Goal: Task Accomplishment & Management: Complete application form

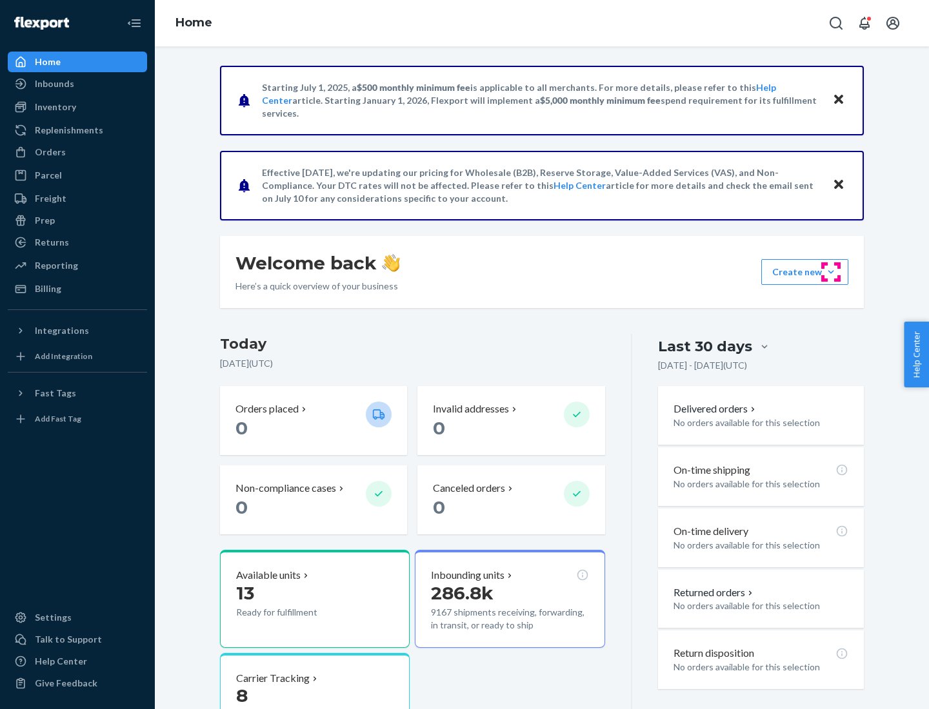
click at [831, 272] on button "Create new Create new inbound Create new order Create new product" at bounding box center [804, 272] width 87 height 26
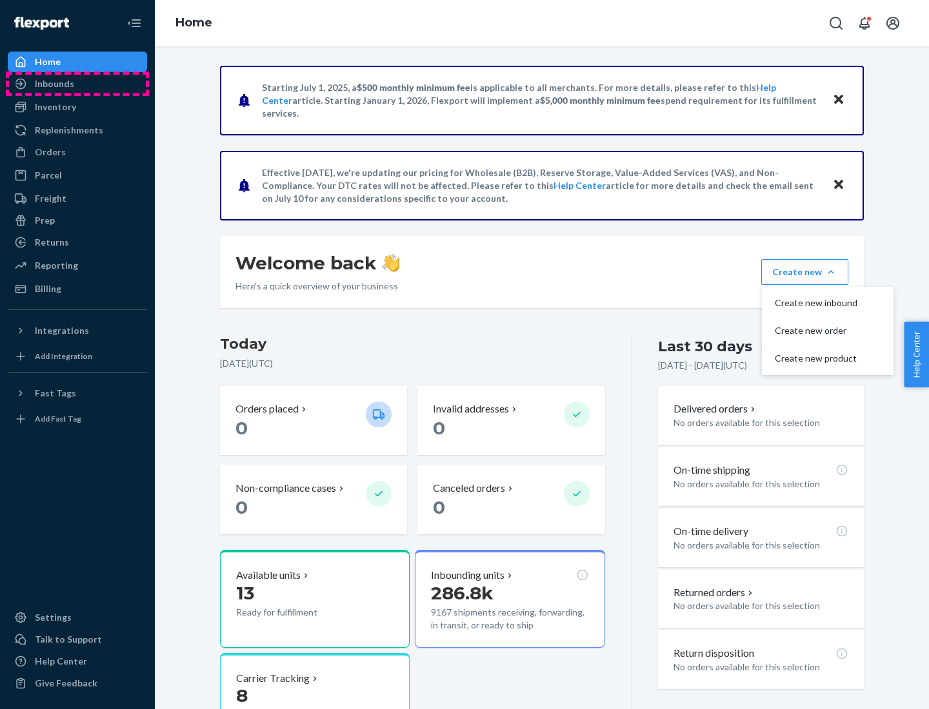
click at [77, 84] on div "Inbounds" at bounding box center [77, 84] width 137 height 18
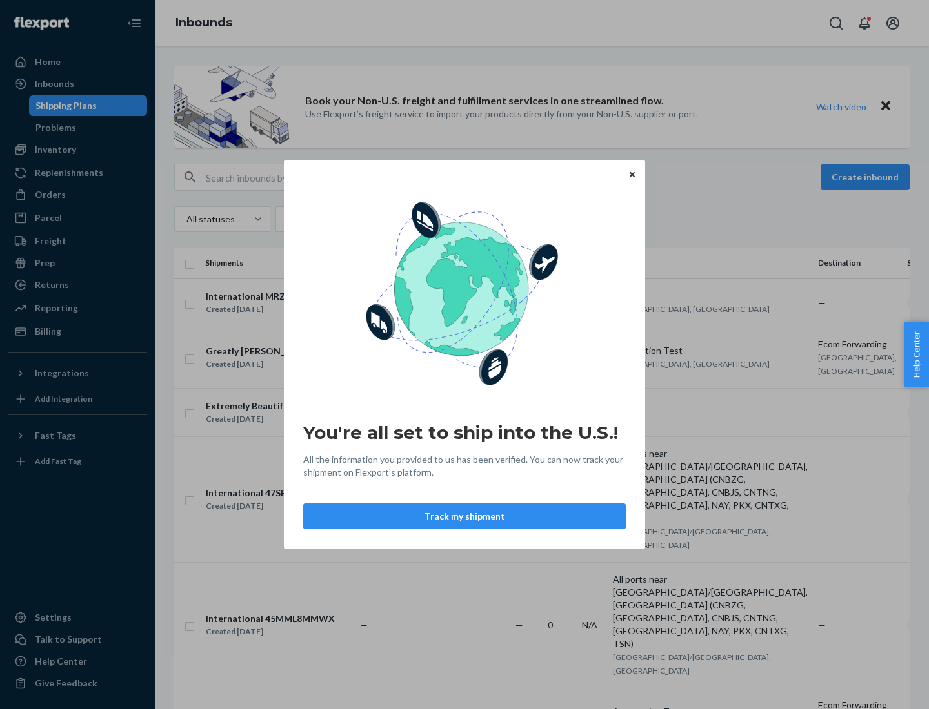
click at [77, 150] on div "You're all set to ship into the U.S.! All the information you provided to us ha…" at bounding box center [464, 354] width 929 height 709
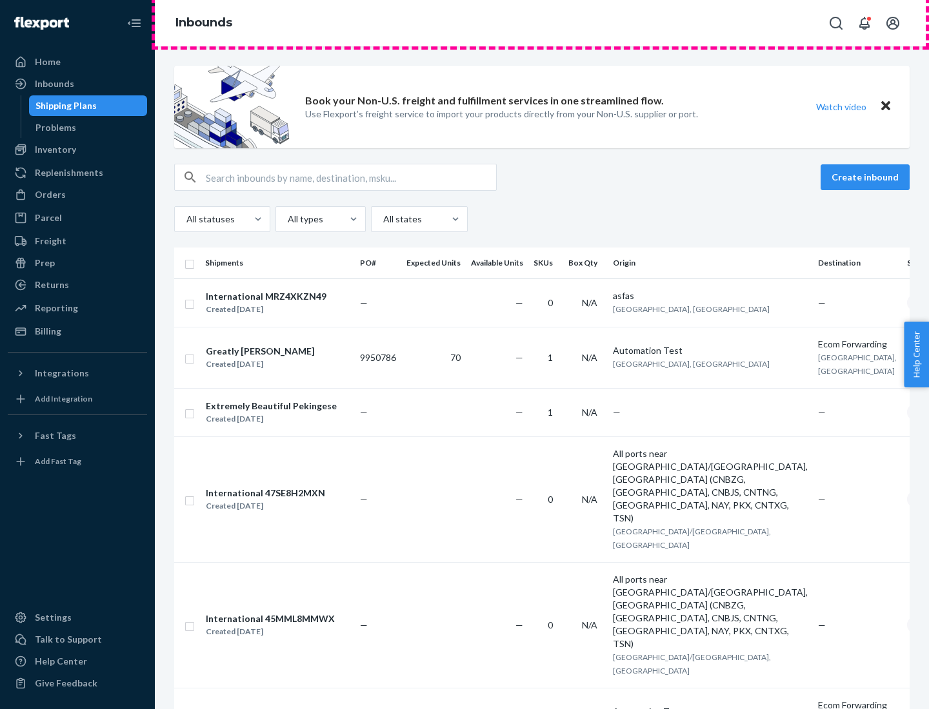
click at [542, 23] on div "Inbounds" at bounding box center [542, 23] width 774 height 46
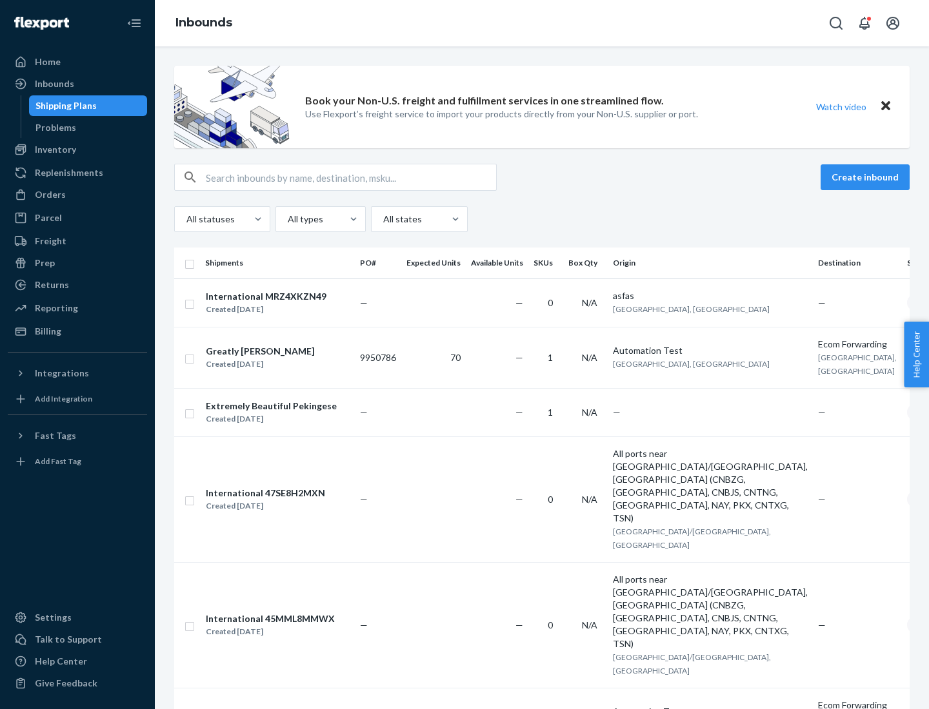
click at [542, 23] on div "Inbounds" at bounding box center [542, 23] width 774 height 46
click at [542, 219] on div "All statuses All types All states" at bounding box center [541, 219] width 735 height 26
click at [64, 106] on div "Shipping Plans" at bounding box center [65, 105] width 61 height 13
click at [867, 177] on button "Create inbound" at bounding box center [864, 177] width 89 height 26
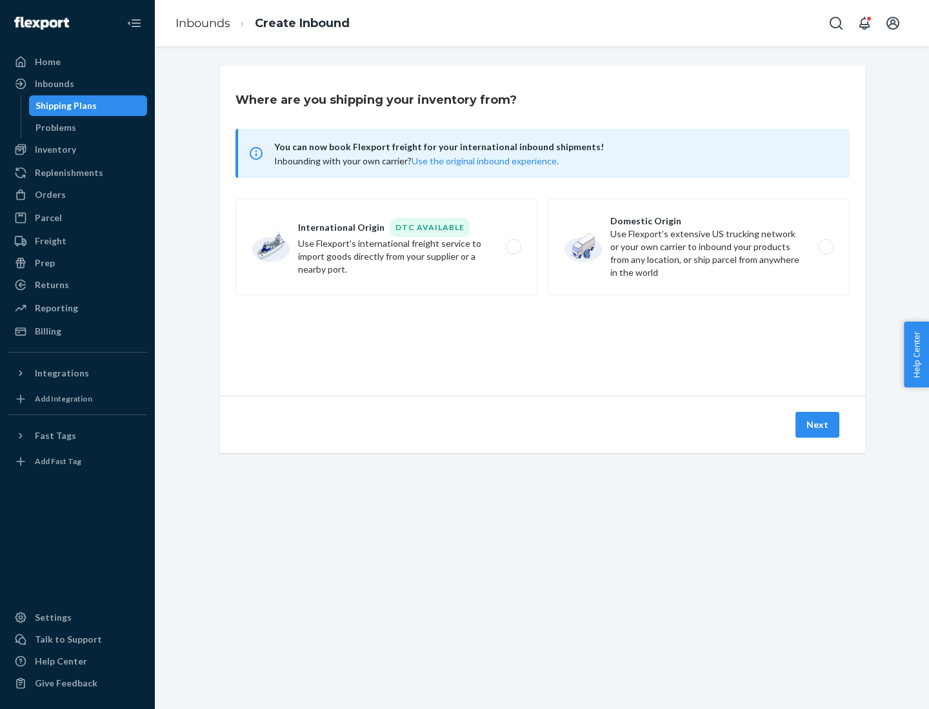
click at [386, 247] on label "International Origin DTC Available Use Flexport's international freight service…" at bounding box center [386, 247] width 302 height 97
click at [513, 247] on input "International Origin DTC Available Use Flexport's international freight service…" at bounding box center [517, 247] width 8 height 8
radio input "true"
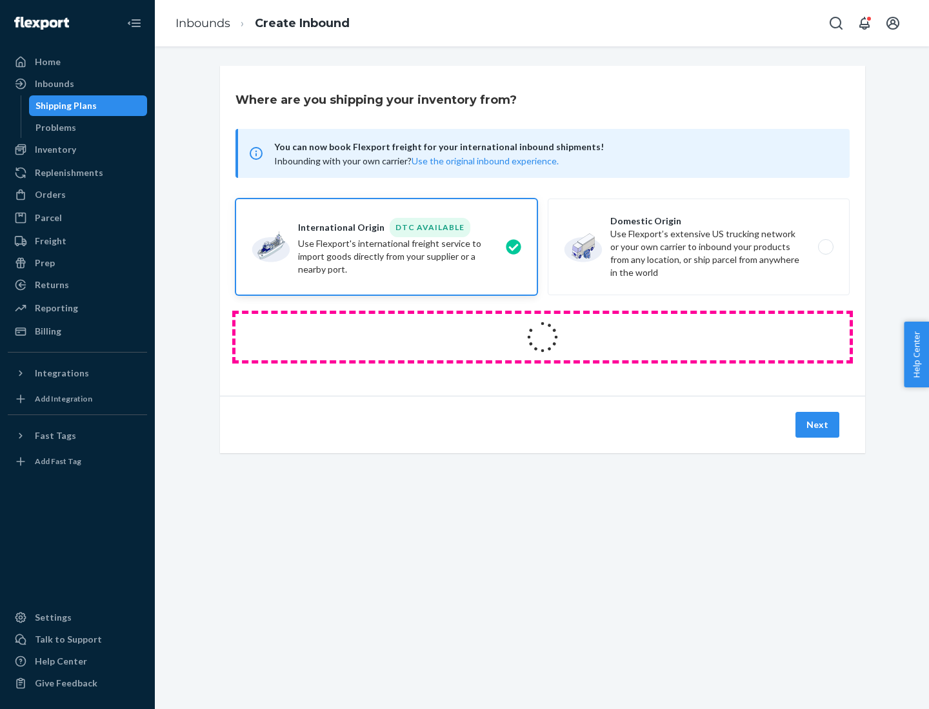
click at [542, 337] on icon at bounding box center [542, 337] width 36 height 36
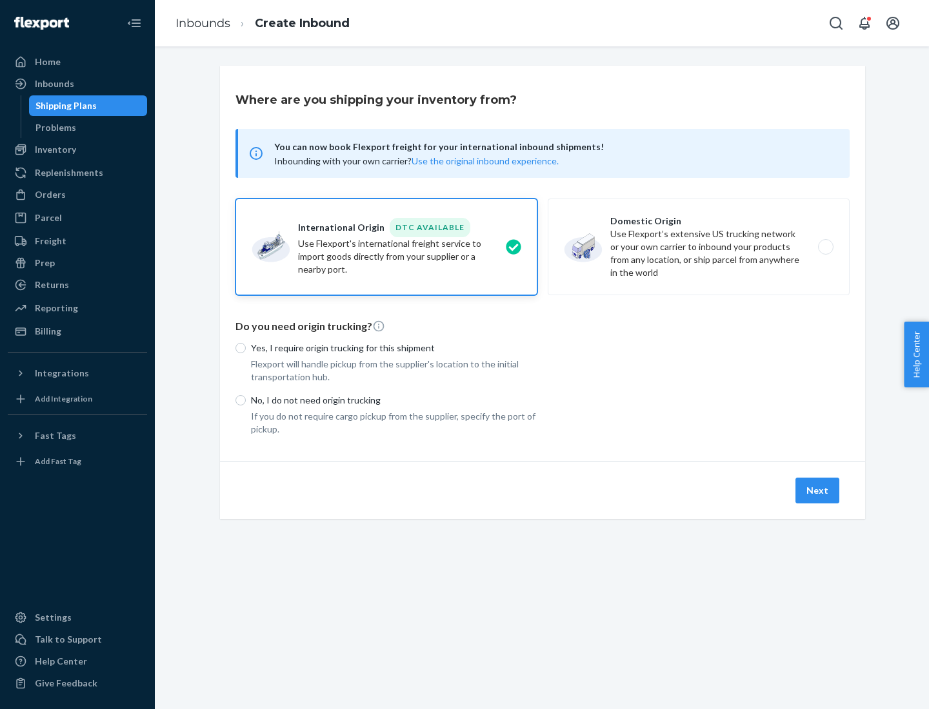
click at [394, 348] on p "Yes, I require origin trucking for this shipment" at bounding box center [394, 348] width 286 height 13
click at [246, 348] on input "Yes, I require origin trucking for this shipment" at bounding box center [240, 348] width 10 height 10
radio input "true"
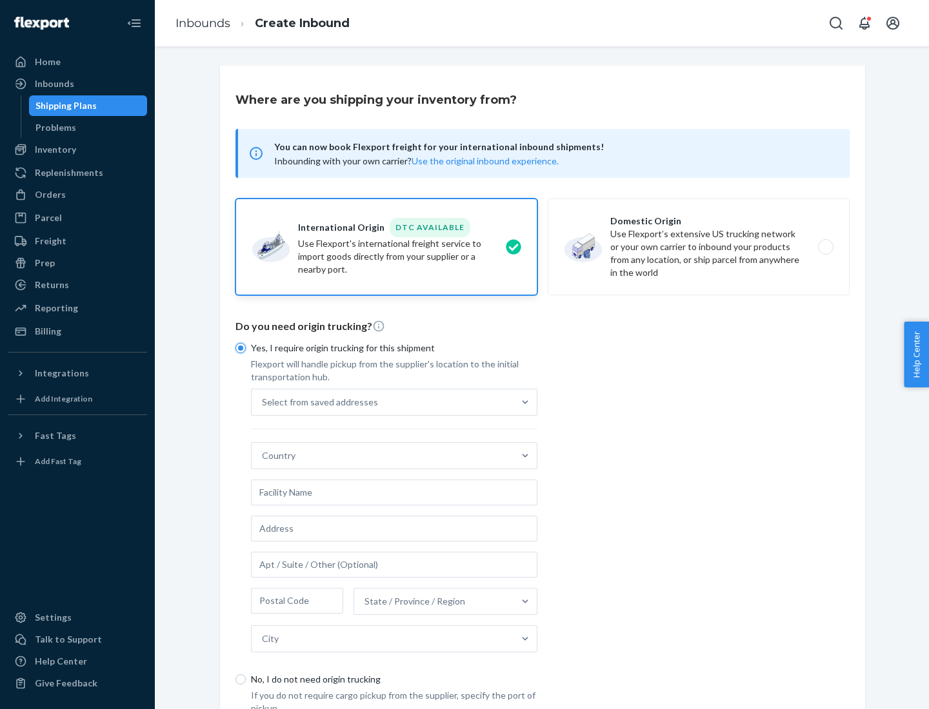
scroll to position [25, 0]
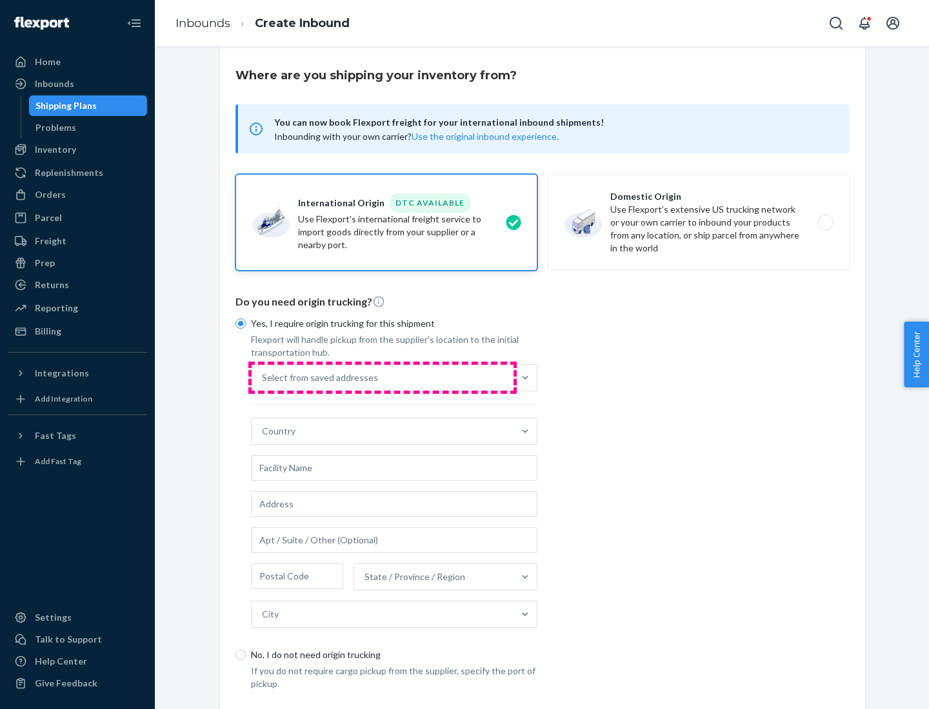
click at [382, 377] on div "Select from saved addresses" at bounding box center [382, 378] width 262 height 26
click at [263, 377] on input "Select from saved addresses" at bounding box center [262, 377] width 1 height 13
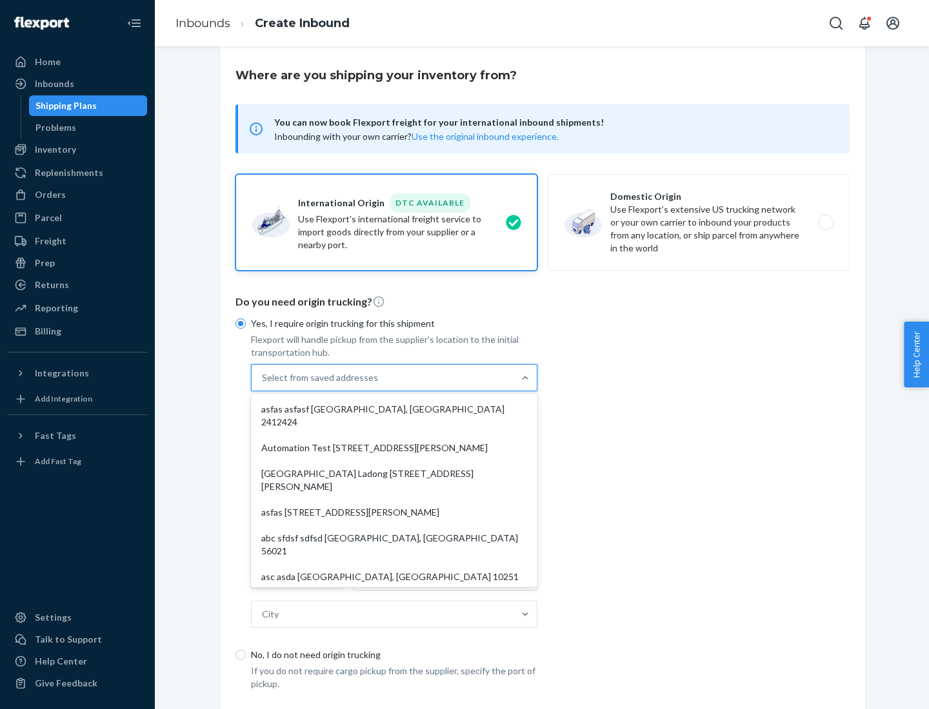
scroll to position [56, 0]
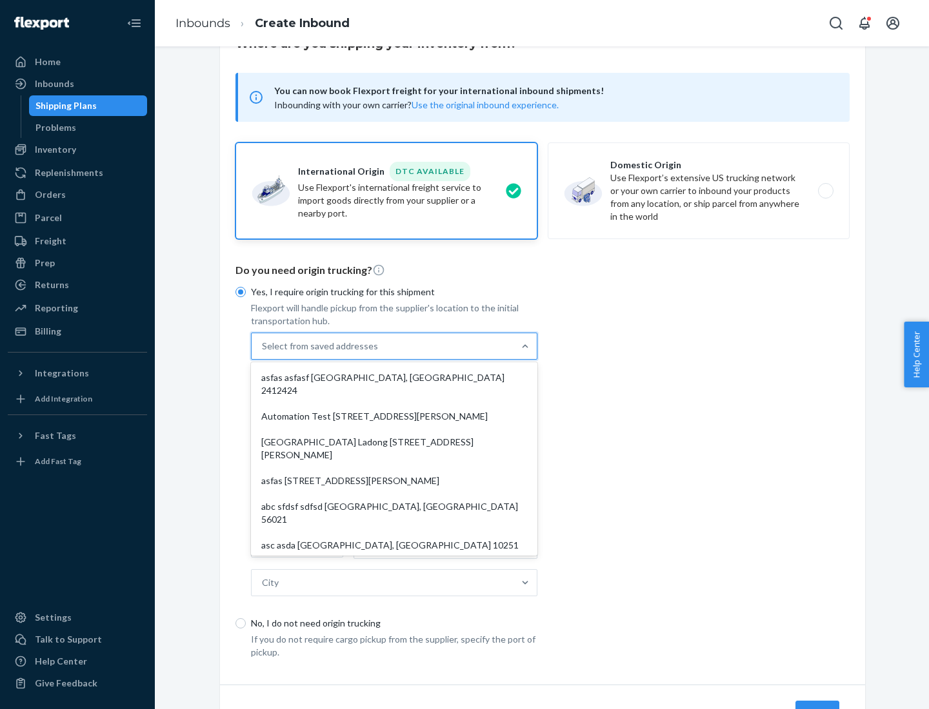
click at [394, 377] on div "asfas asfasf [GEOGRAPHIC_DATA], [GEOGRAPHIC_DATA] 2412424" at bounding box center [393, 384] width 281 height 39
click at [263, 353] on input "option asfas asfasf [GEOGRAPHIC_DATA], [GEOGRAPHIC_DATA] 2412424 focused, 1 of …" at bounding box center [262, 346] width 1 height 13
type input "asfas"
type input "asfasf"
type input "2412424"
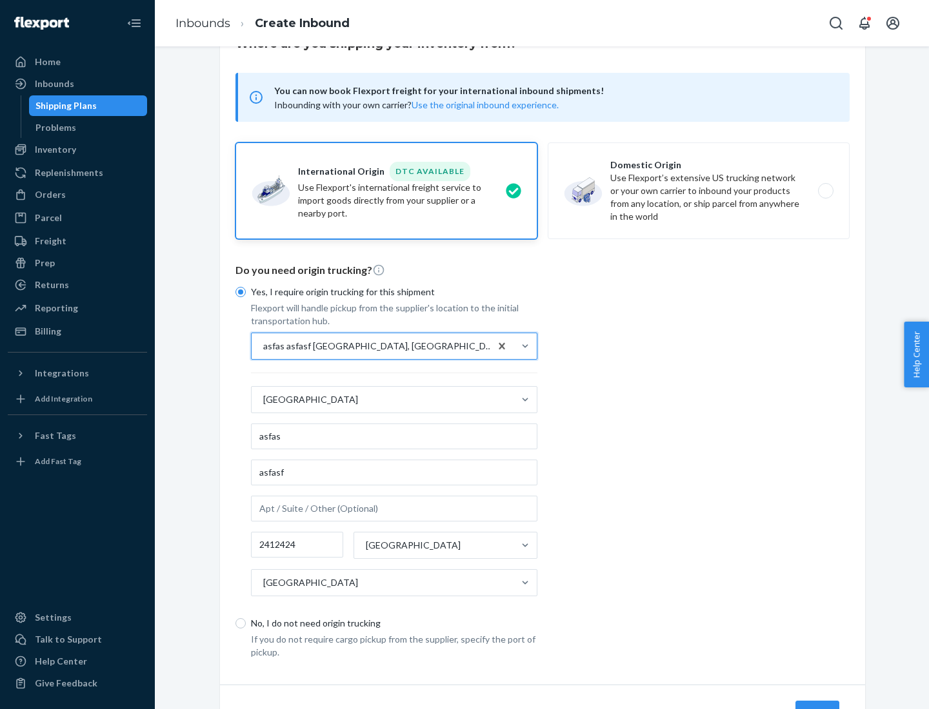
scroll to position [120, 0]
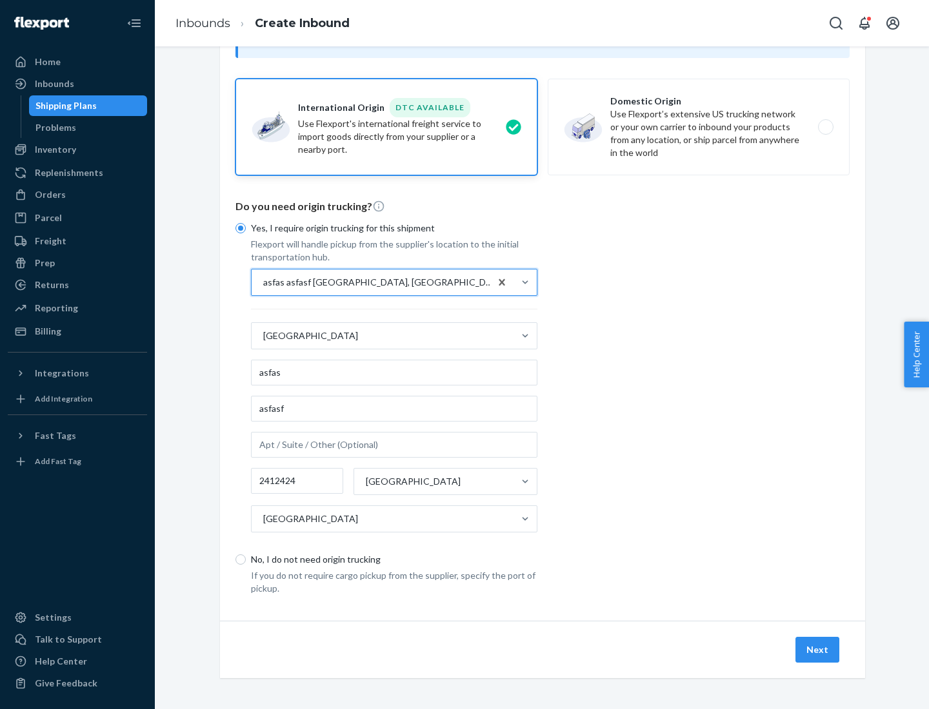
click at [818, 649] on button "Next" at bounding box center [817, 650] width 44 height 26
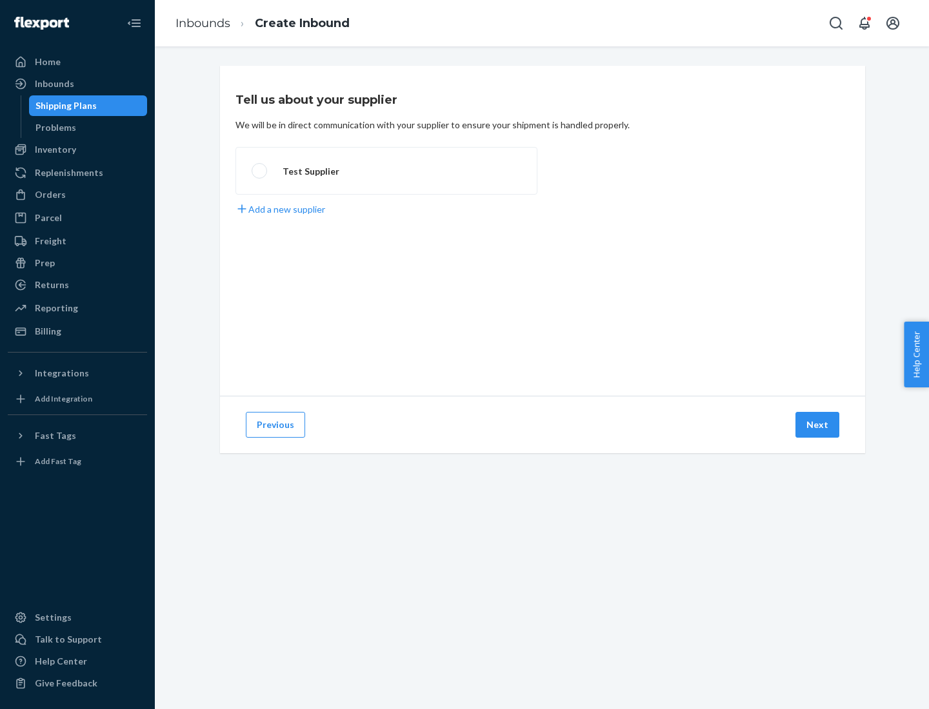
click at [386, 171] on label "Test Supplier" at bounding box center [386, 171] width 302 height 48
click at [260, 171] on input "Test Supplier" at bounding box center [255, 171] width 8 height 8
radio input "true"
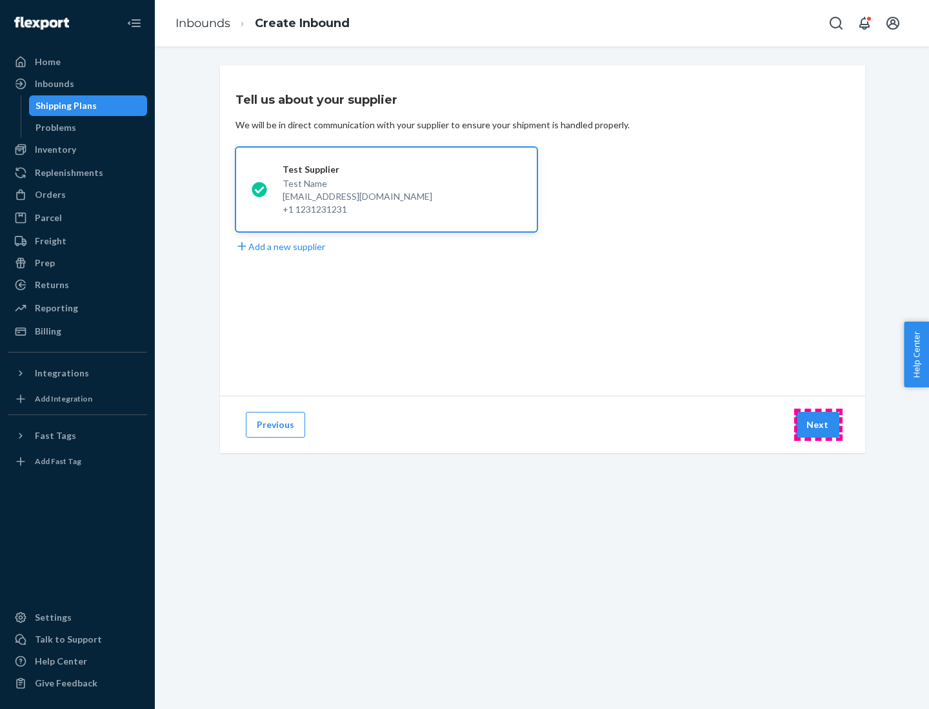
click at [818, 425] on button "Next" at bounding box center [817, 425] width 44 height 26
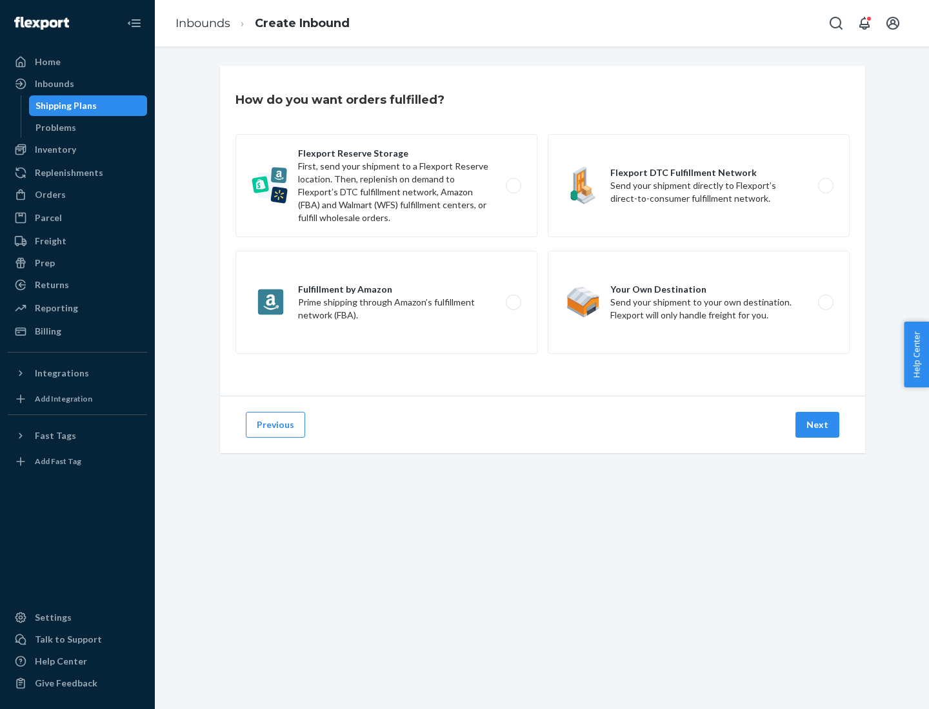
click at [386, 302] on label "Fulfillment by Amazon Prime shipping through Amazon’s fulfillment network (FBA)." at bounding box center [386, 302] width 302 height 103
click at [513, 302] on input "Fulfillment by Amazon Prime shipping through Amazon’s fulfillment network (FBA)." at bounding box center [517, 303] width 8 height 8
radio input "true"
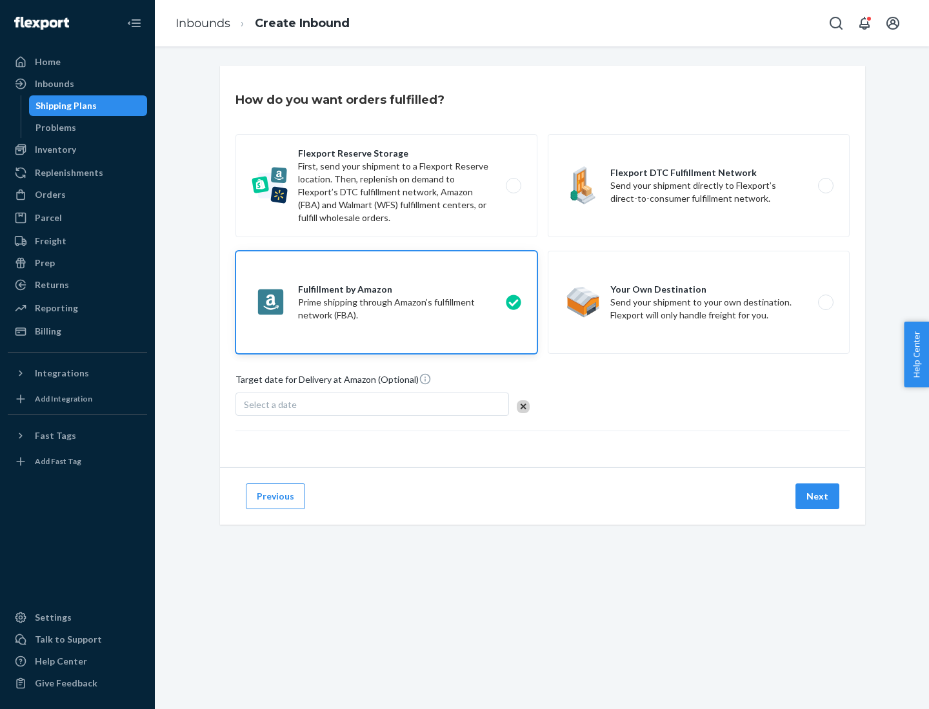
click at [818, 497] on button "Next" at bounding box center [817, 497] width 44 height 26
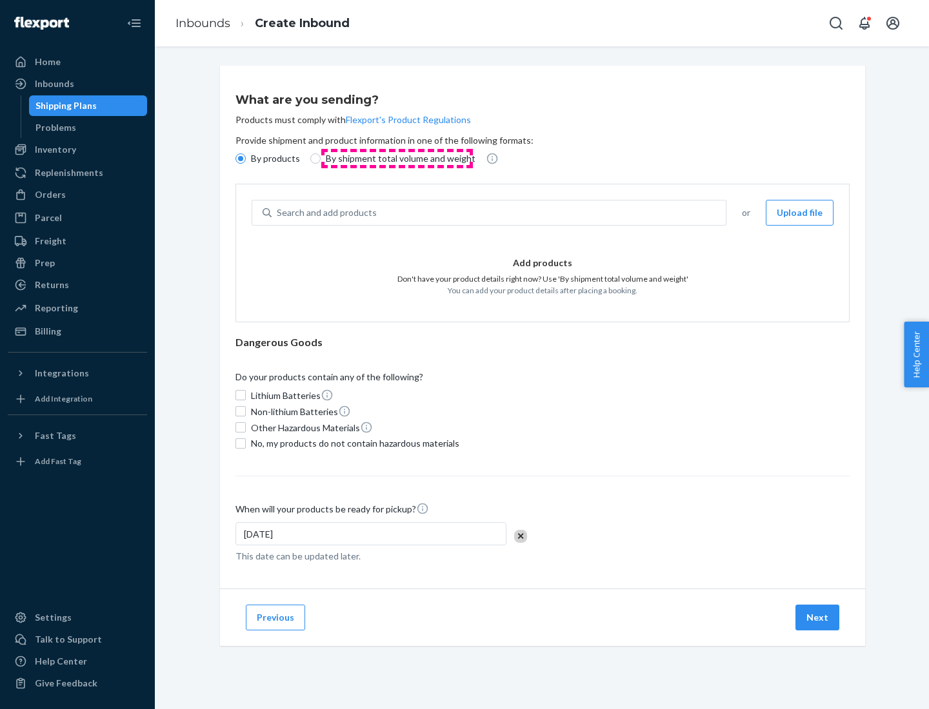
click at [397, 159] on p "By shipment total volume and weight" at bounding box center [401, 158] width 150 height 13
click at [320, 159] on input "By shipment total volume and weight" at bounding box center [315, 158] width 10 height 10
radio input "true"
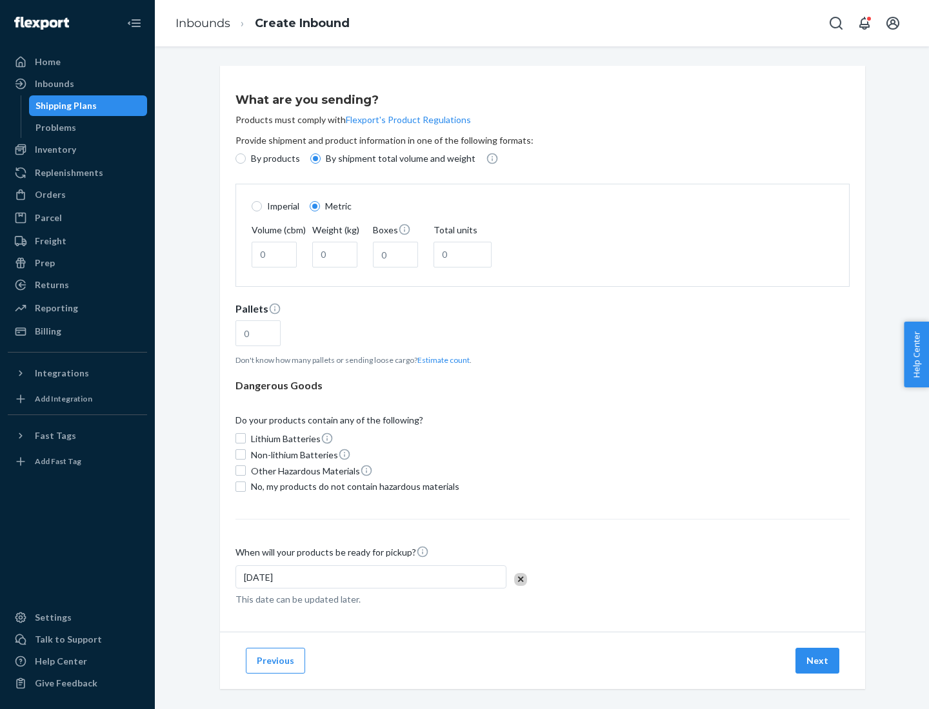
click at [274, 159] on p "By products" at bounding box center [275, 158] width 49 height 13
click at [246, 159] on input "By products" at bounding box center [240, 158] width 10 height 10
radio input "true"
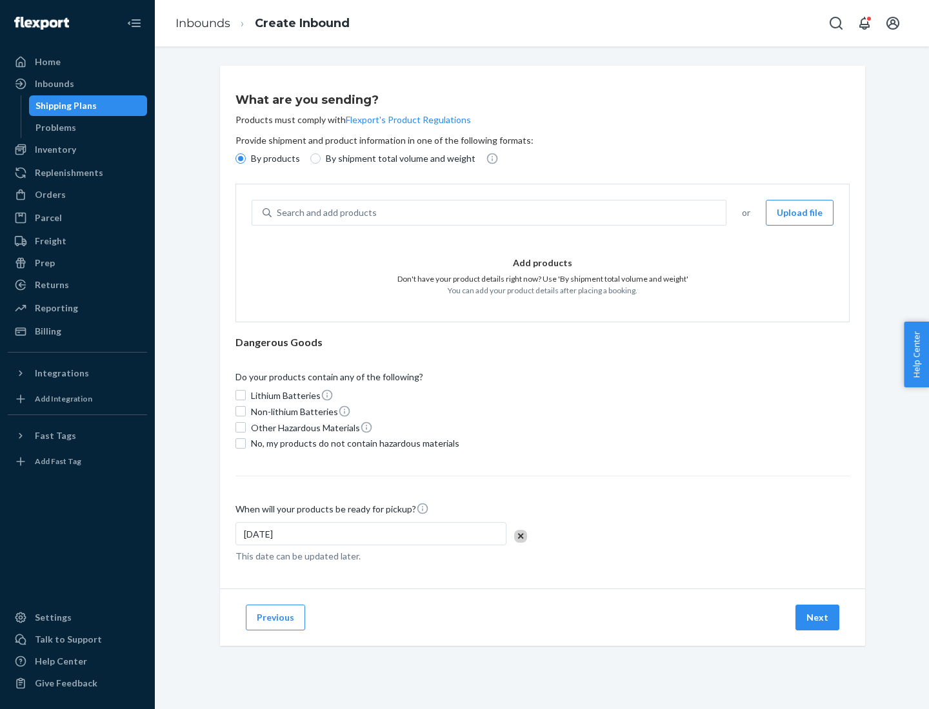
click at [499, 213] on div "Search and add products" at bounding box center [498, 212] width 454 height 23
click at [278, 213] on input "Search and add products" at bounding box center [277, 212] width 1 height 13
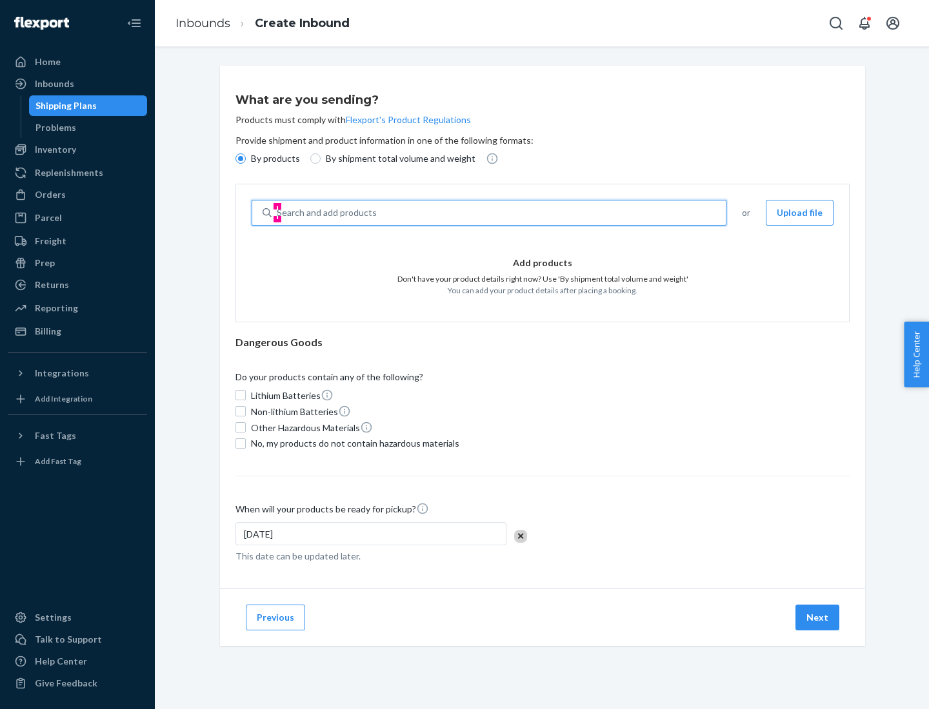
type input "test"
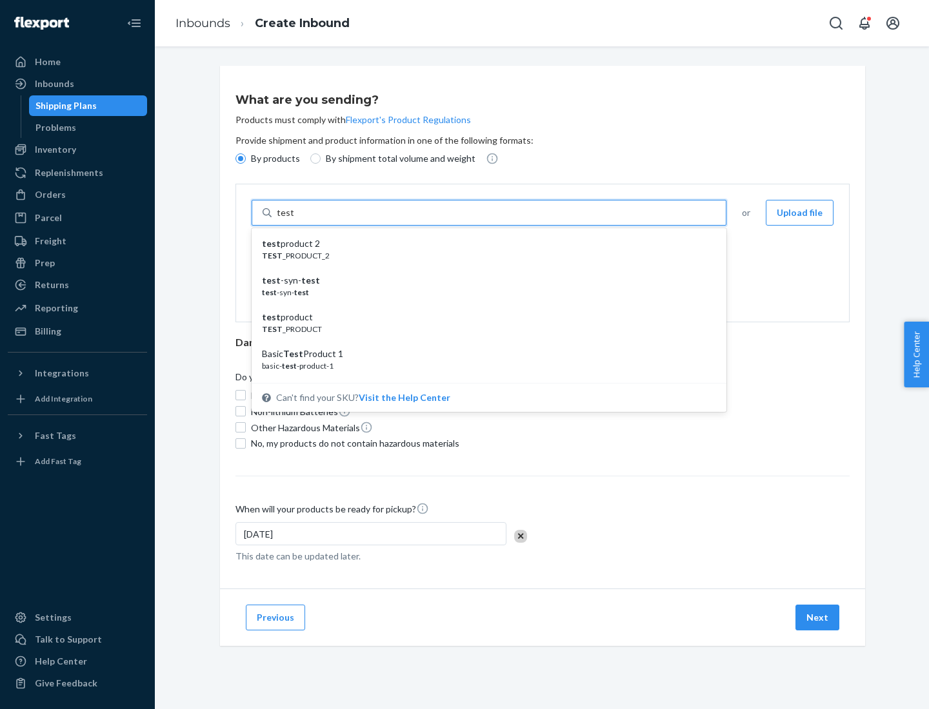
click at [484, 244] on div "test product 2" at bounding box center [484, 243] width 444 height 13
click at [293, 219] on input "test" at bounding box center [285, 212] width 17 height 13
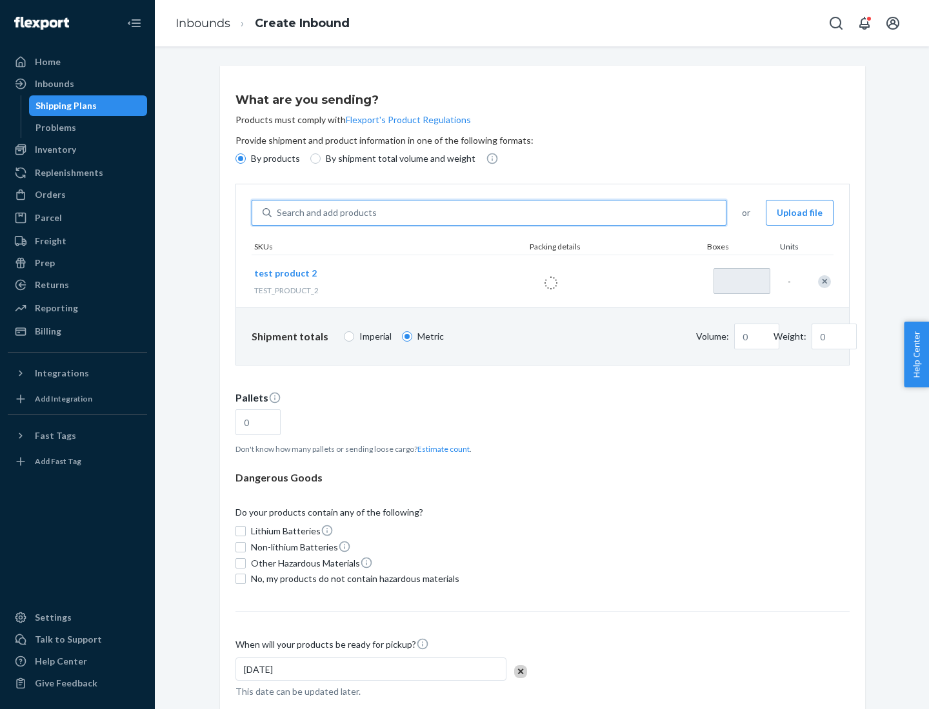
type input "1"
type input "0.02"
type input "22.23"
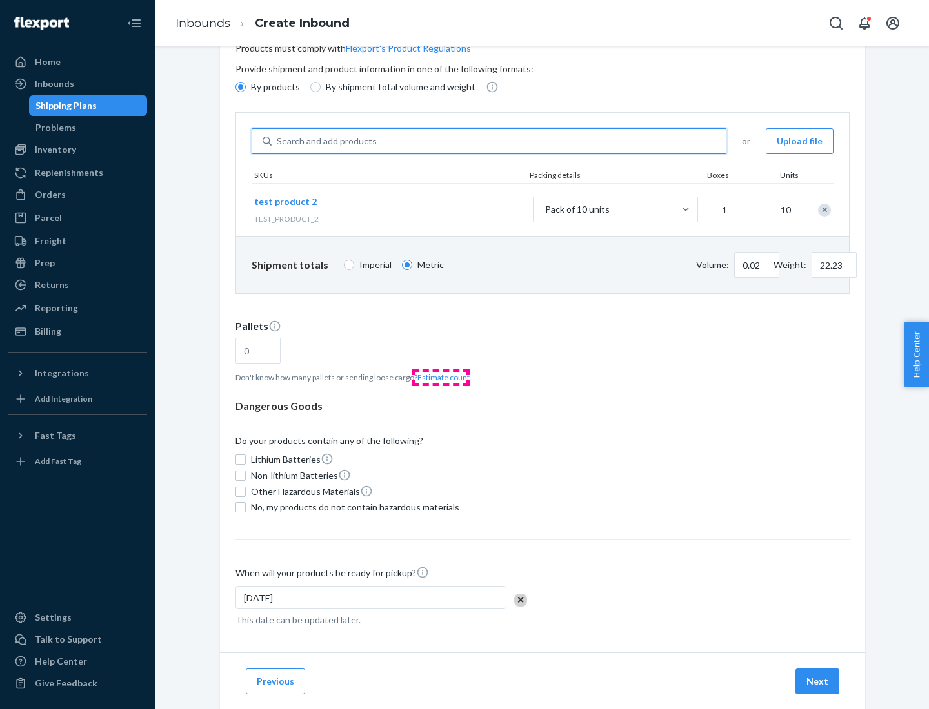
click at [440, 377] on button "Estimate count" at bounding box center [443, 377] width 52 height 11
type input "1"
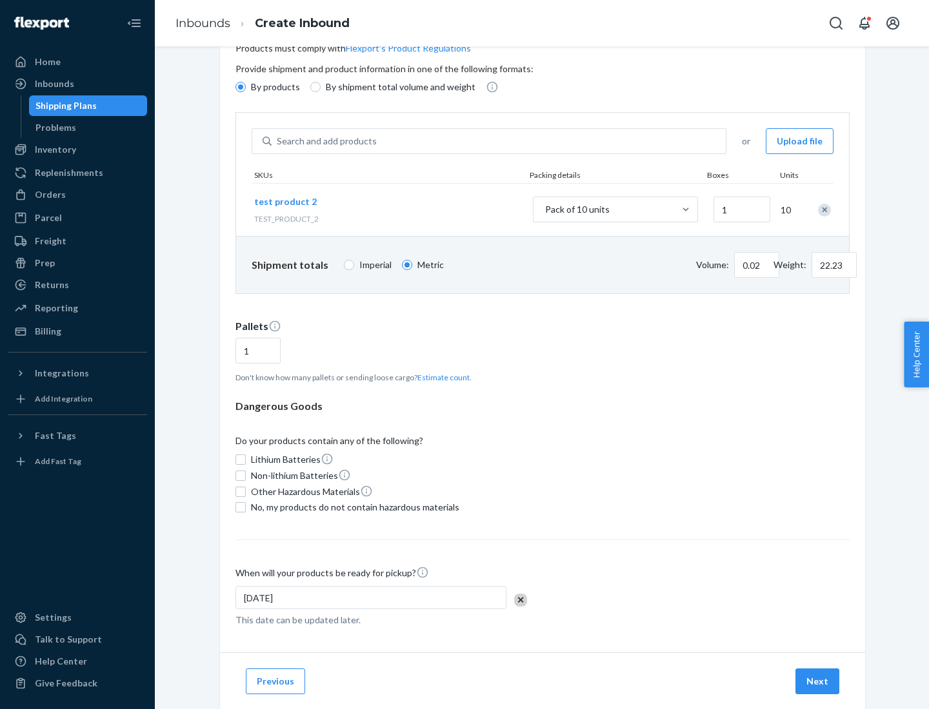
scroll to position [103, 0]
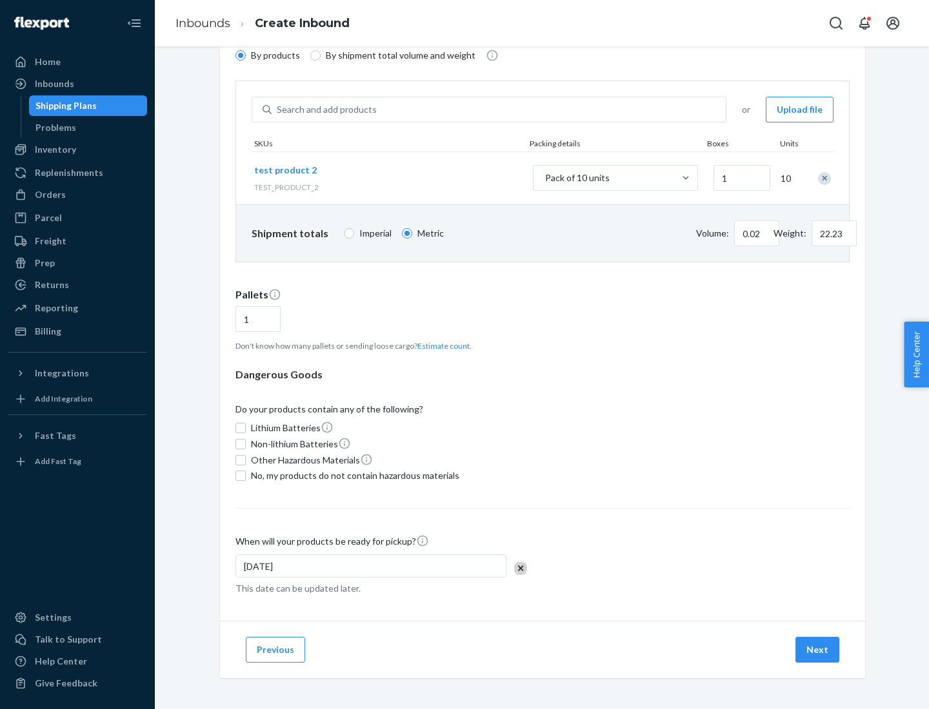
click at [353, 476] on span "No, my products do not contain hazardous materials" at bounding box center [355, 475] width 208 height 13
click at [246, 476] on input "No, my products do not contain hazardous materials" at bounding box center [240, 476] width 10 height 10
checkbox input "true"
click at [818, 650] on button "Next" at bounding box center [817, 650] width 44 height 26
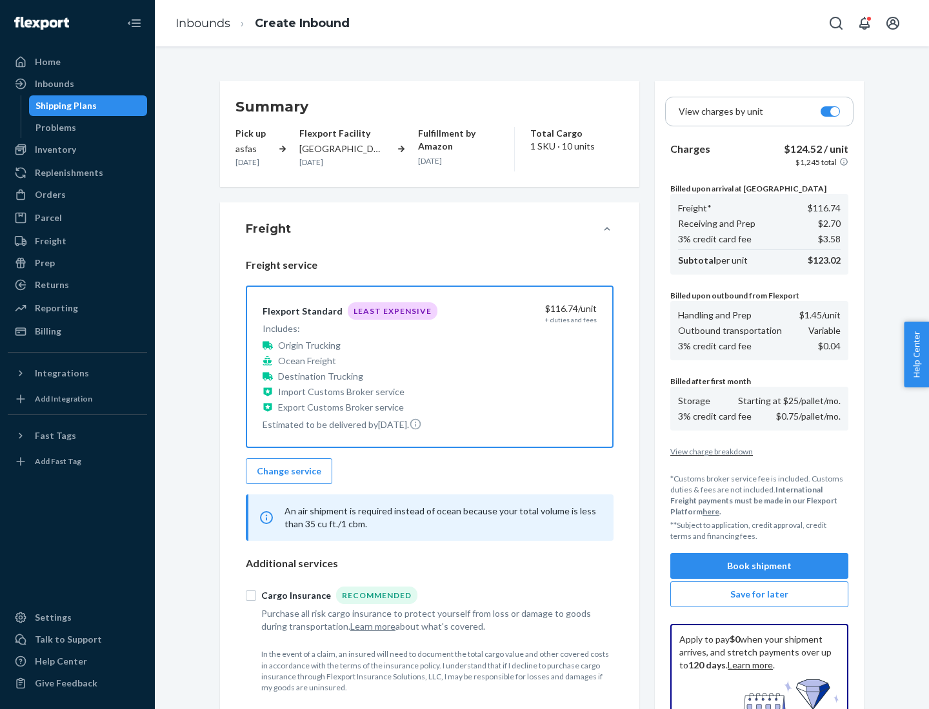
scroll to position [188, 0]
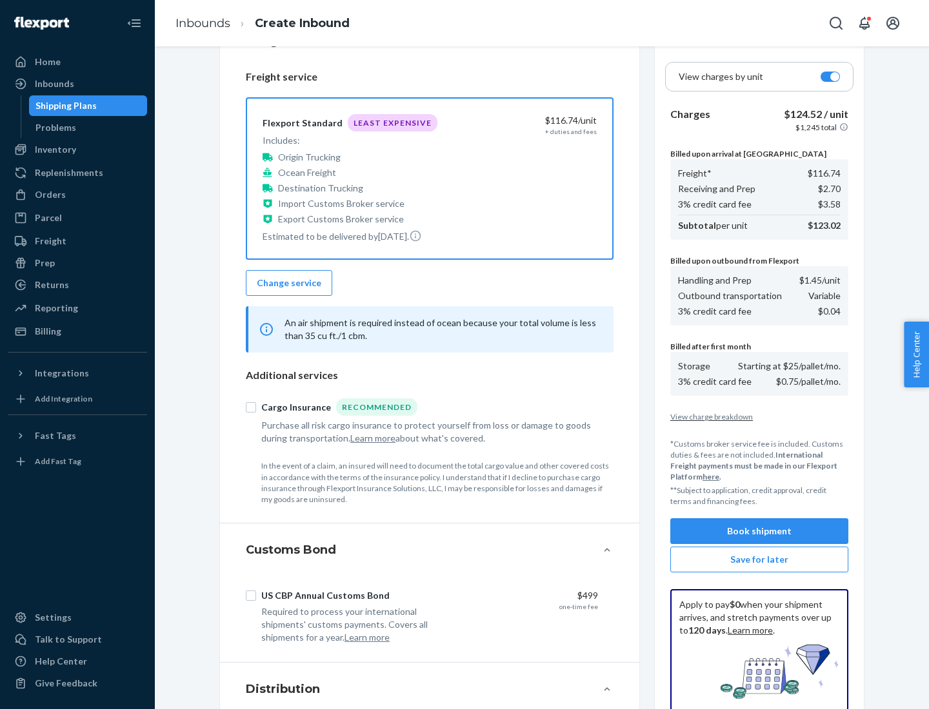
click at [759, 531] on button "Book shipment" at bounding box center [759, 531] width 178 height 26
